Goal: Check status: Check status

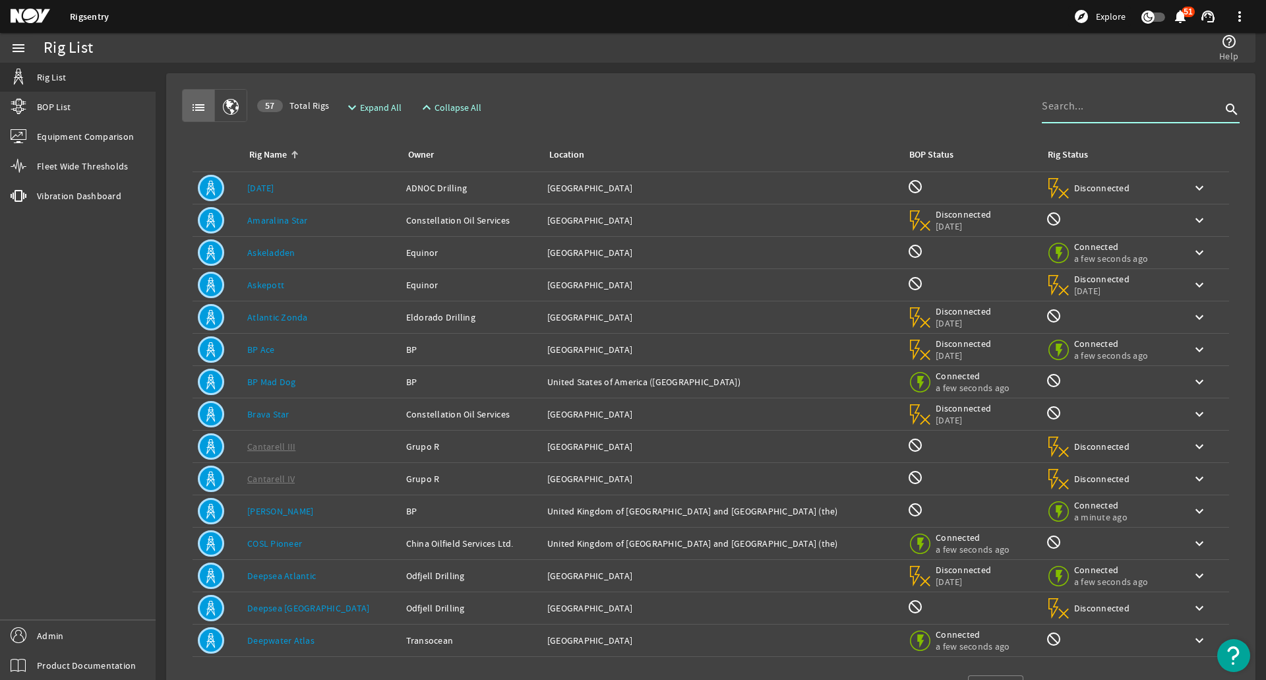
click at [1073, 110] on input at bounding box center [1131, 106] width 179 height 16
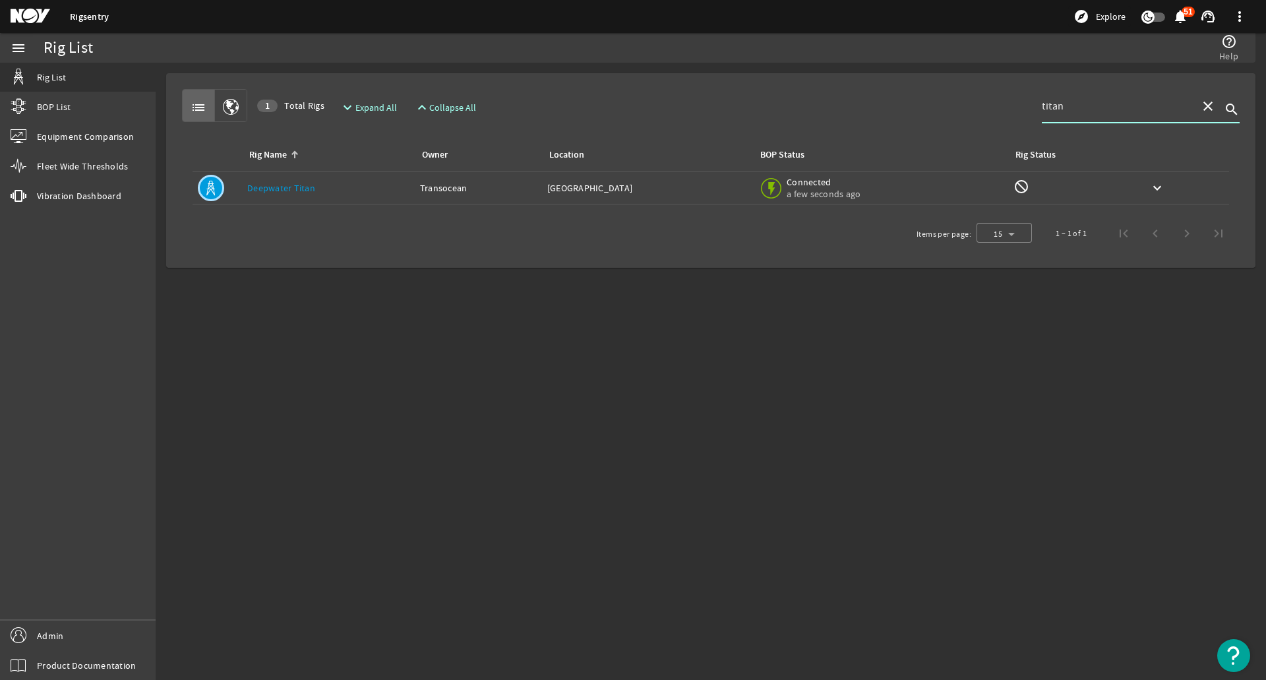
type input "titan"
click at [428, 181] on td "Owner: Transocean" at bounding box center [478, 188] width 127 height 32
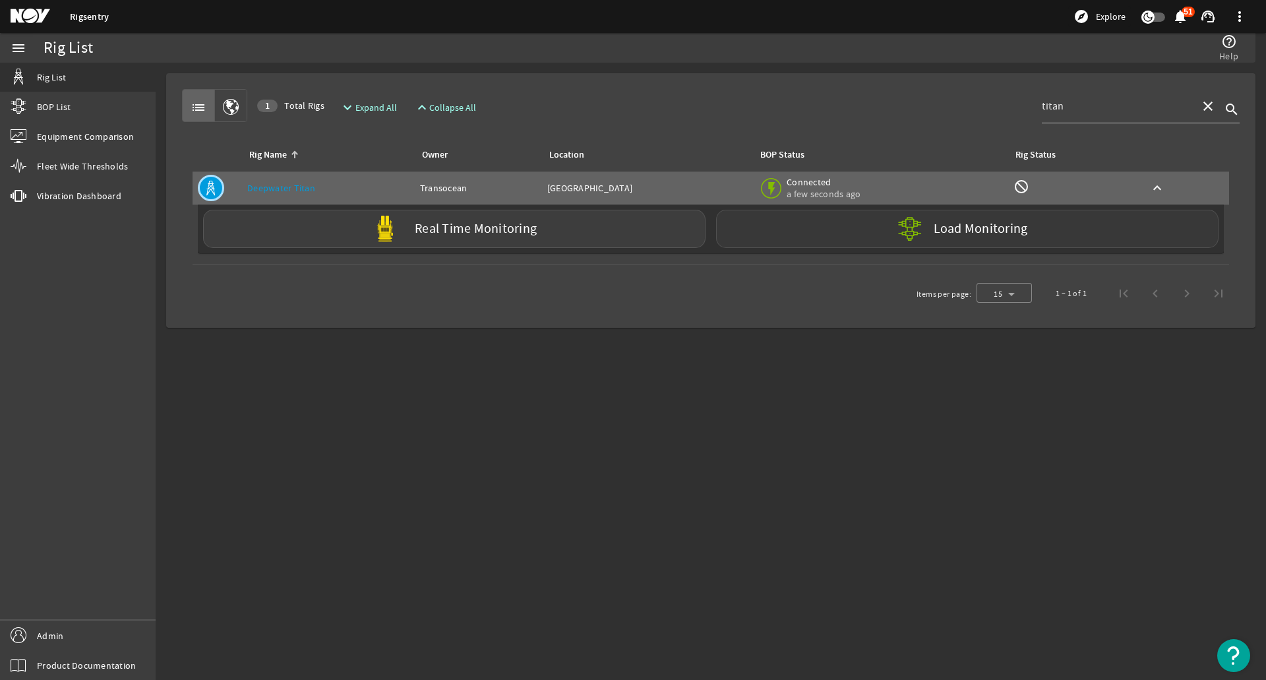
click at [898, 232] on mat-icon at bounding box center [920, 228] width 47 height 47
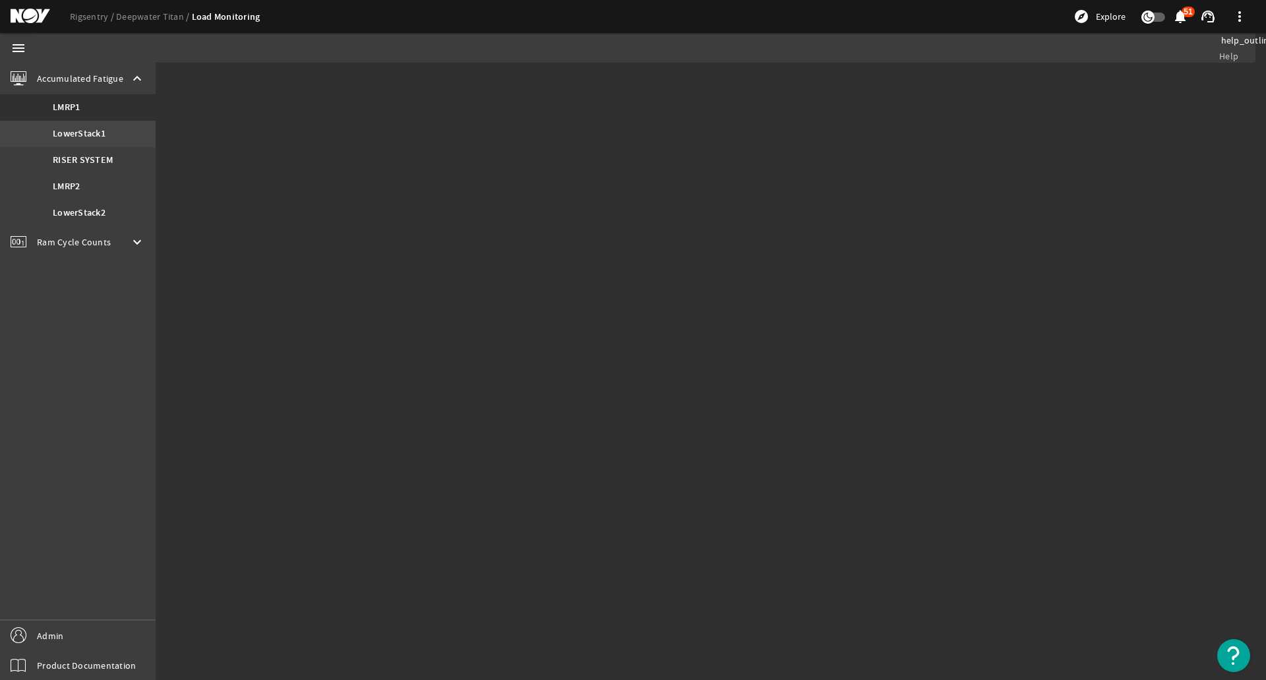
click at [130, 128] on link "LowerStack1" at bounding box center [78, 134] width 156 height 26
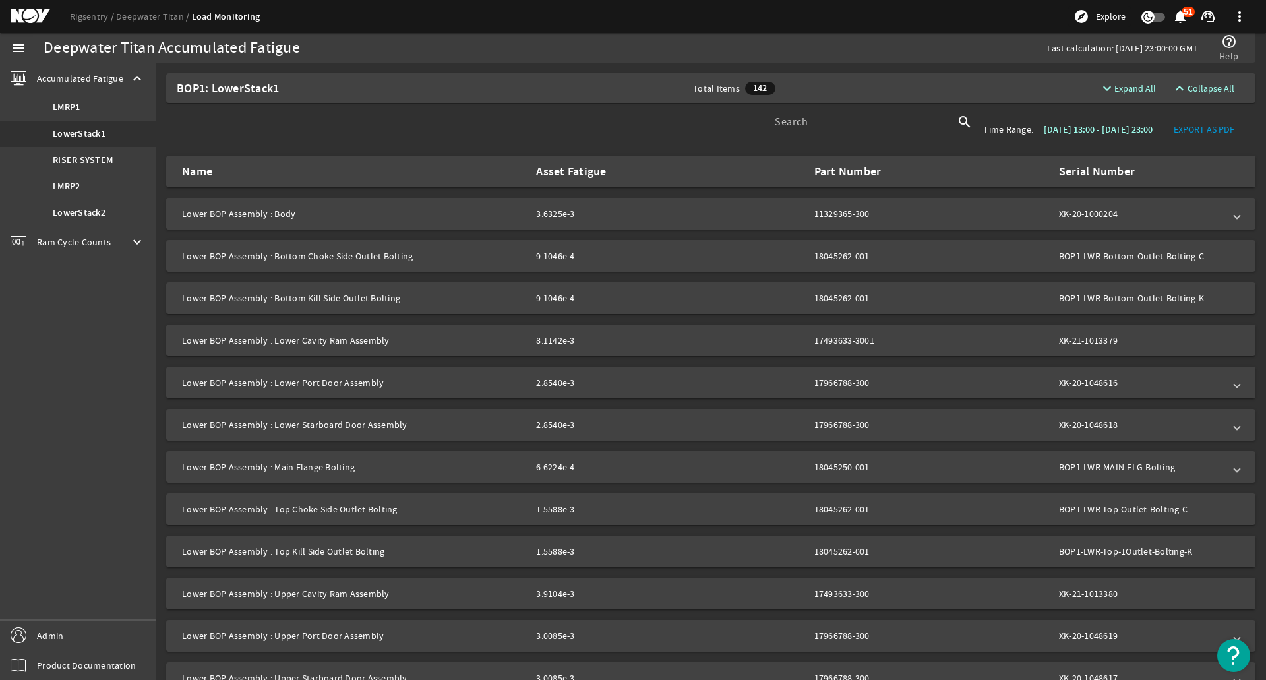
click at [420, 217] on mat-panel-title "Lower BOP Assembly : Body" at bounding box center [354, 213] width 344 height 13
